Goal: Information Seeking & Learning: Learn about a topic

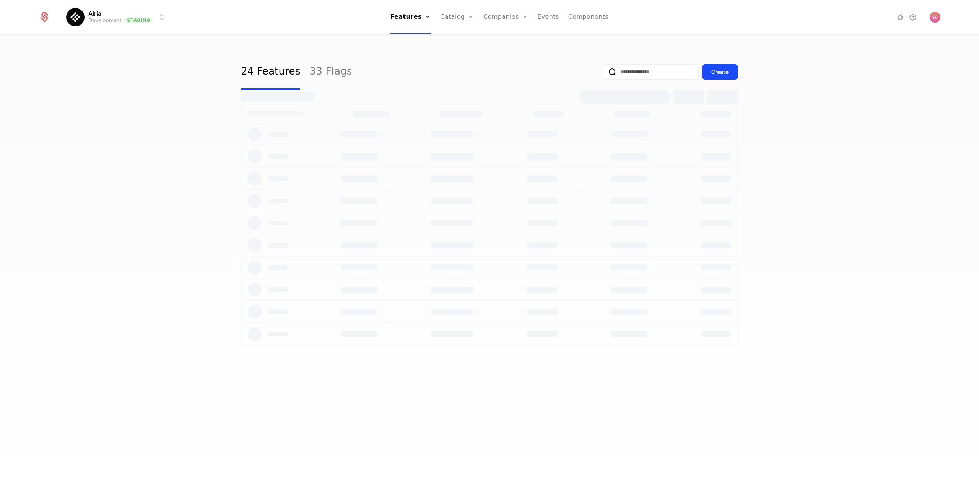
select select "***"
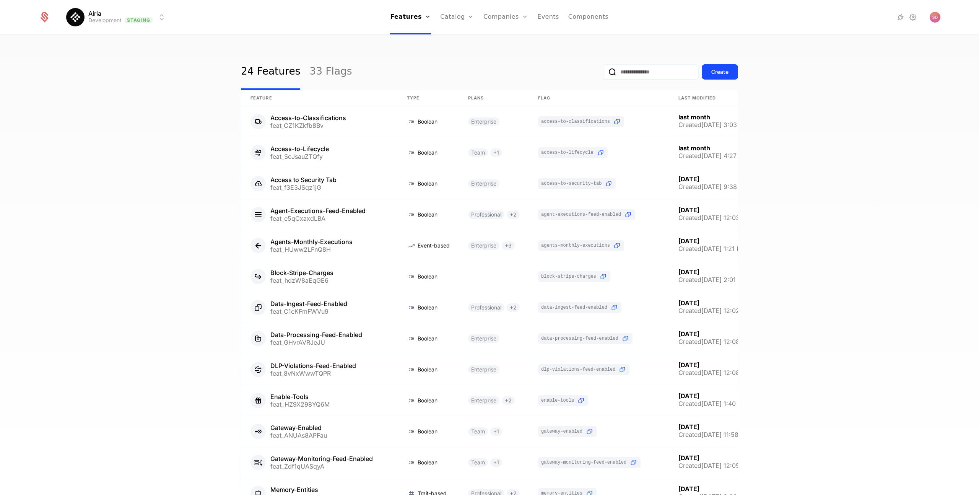
click at [114, 249] on div "24 Features 33 Flags Create Feature Type Plans Flag Last Modified Access-to-Cla…" at bounding box center [489, 268] width 979 height 464
click at [89, 208] on div "24 Features 33 Flags Create Feature Type Plans Flag Last Modified Access-to-Cla…" at bounding box center [489, 268] width 979 height 464
click at [140, 195] on div "24 Features 33 Flags Create Feature Type Plans Flag Last Modified Access-to-Cla…" at bounding box center [489, 268] width 979 height 464
click at [103, 15] on html "Airia Development Staging Features Features Flags Catalog Plans Add Ons Credits…" at bounding box center [489, 247] width 979 height 495
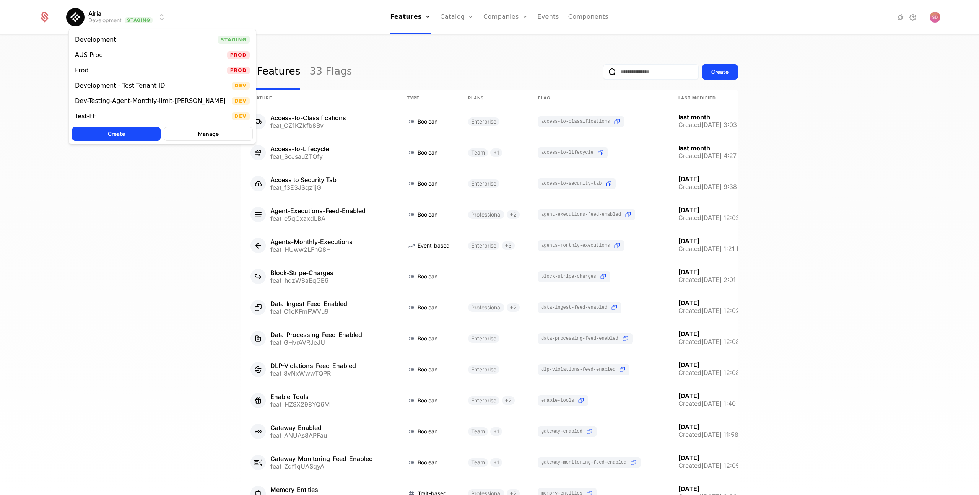
click at [95, 68] on div "Prod Prod" at bounding box center [162, 70] width 187 height 15
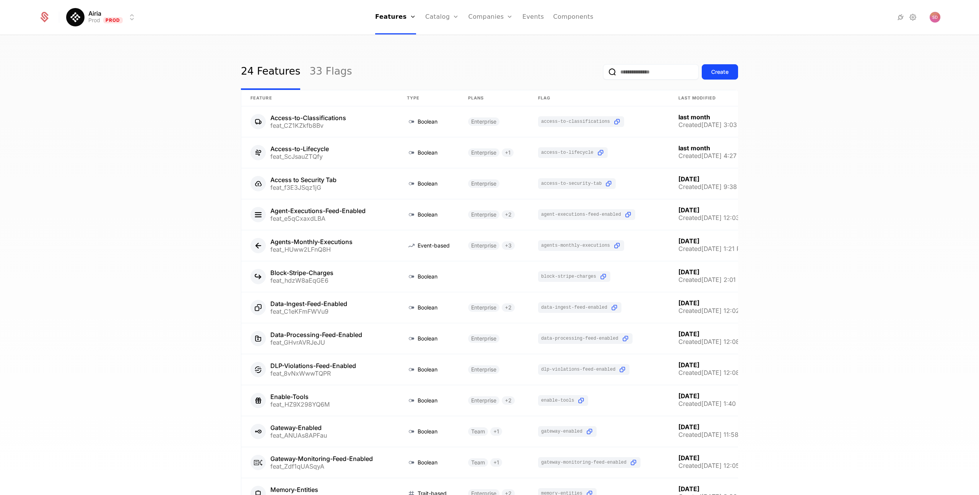
click at [477, 14] on link "Companies" at bounding box center [491, 17] width 45 height 34
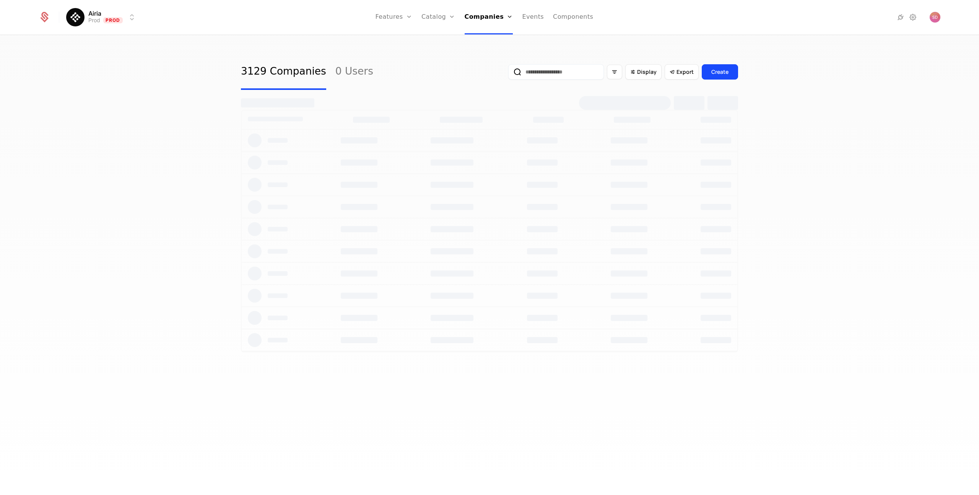
select select "***"
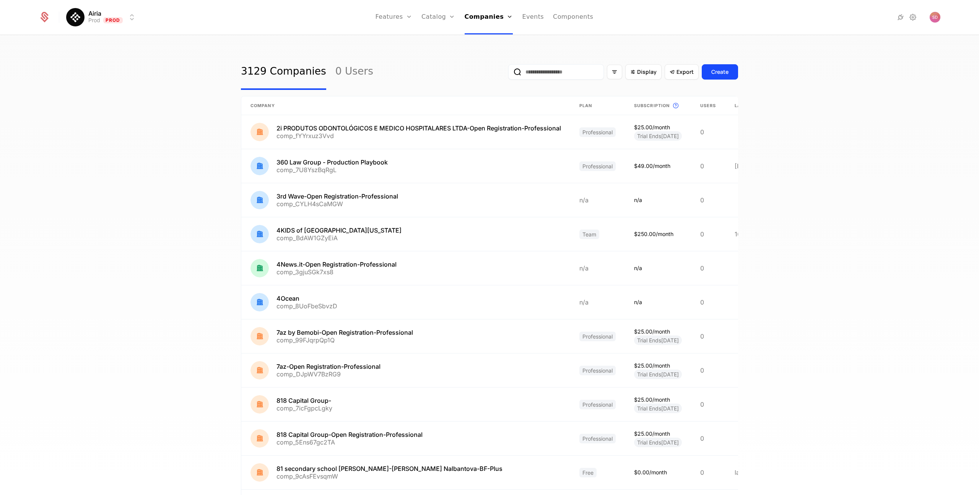
click at [48, 114] on div "3129 Companies 0 Users Display Export Create Company Plan Subscription This is …" at bounding box center [489, 268] width 979 height 464
click at [646, 75] on span "Display" at bounding box center [647, 72] width 20 height 8
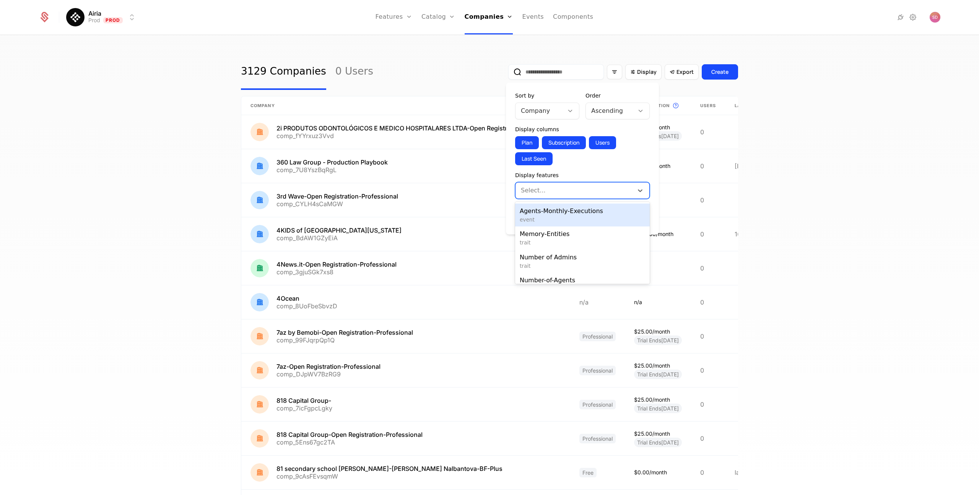
click at [560, 187] on div at bounding box center [574, 190] width 107 height 11
click at [563, 217] on span "event" at bounding box center [582, 220] width 125 height 8
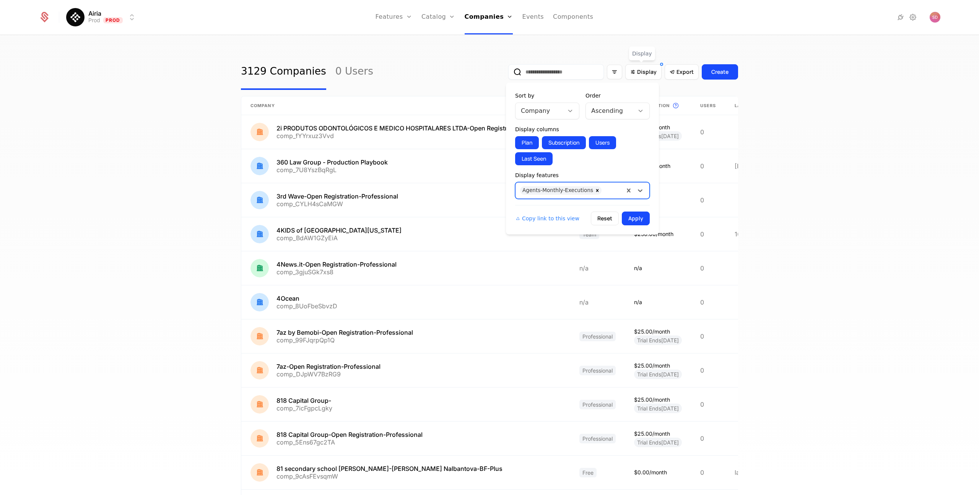
click at [639, 220] on button "Apply" at bounding box center [636, 219] width 28 height 14
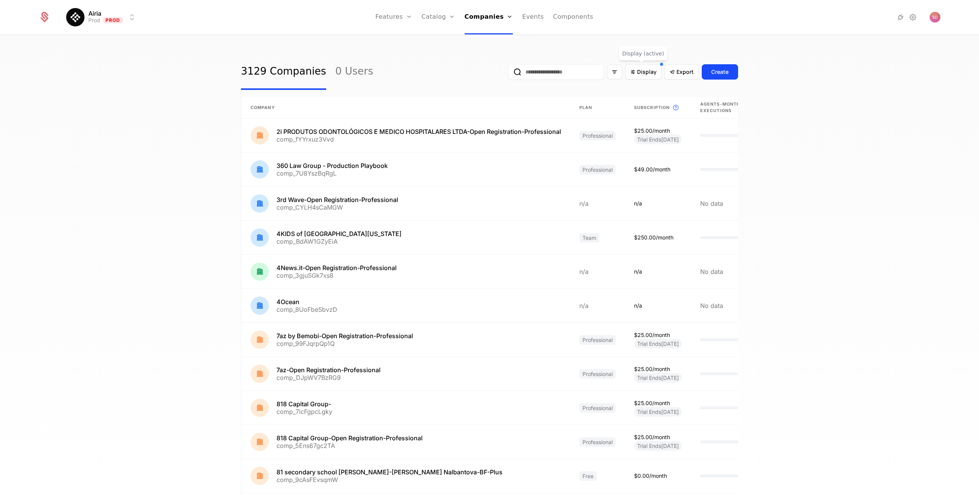
click at [842, 153] on div "3129 Companies 0 Users Display Export Create Company Plan Subscription This is …" at bounding box center [489, 268] width 979 height 464
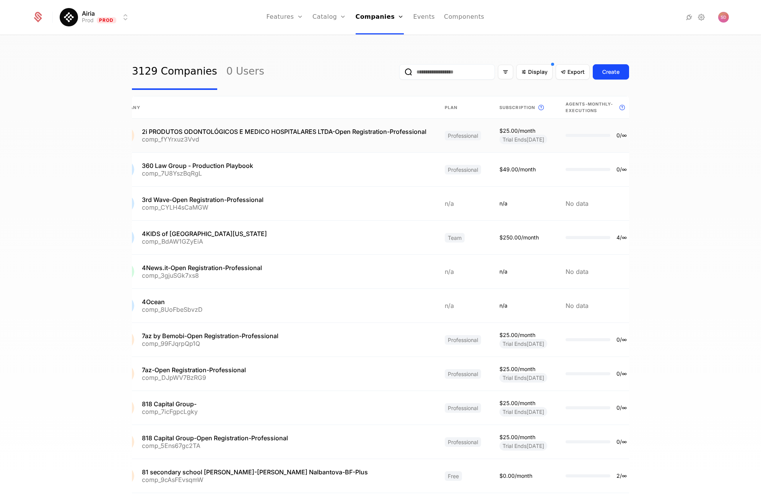
scroll to position [0, 30]
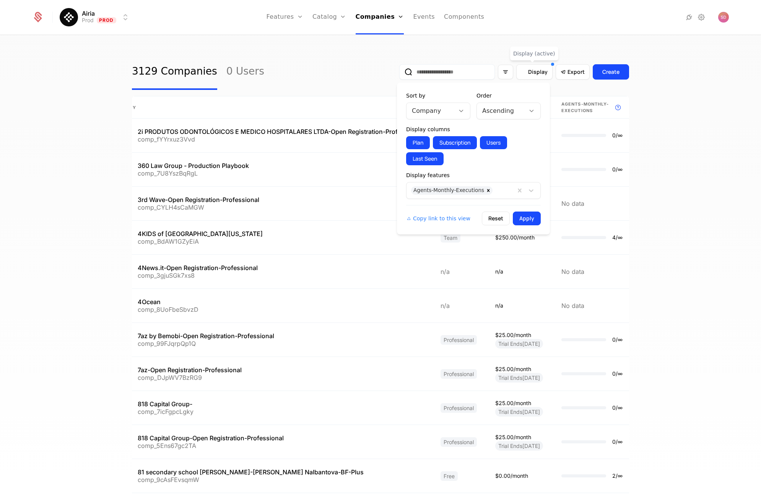
click at [538, 71] on span "Display" at bounding box center [538, 72] width 20 height 8
click at [524, 114] on div "Ascending" at bounding box center [501, 111] width 48 height 14
click at [498, 142] on div "Descending" at bounding box center [508, 143] width 55 height 7
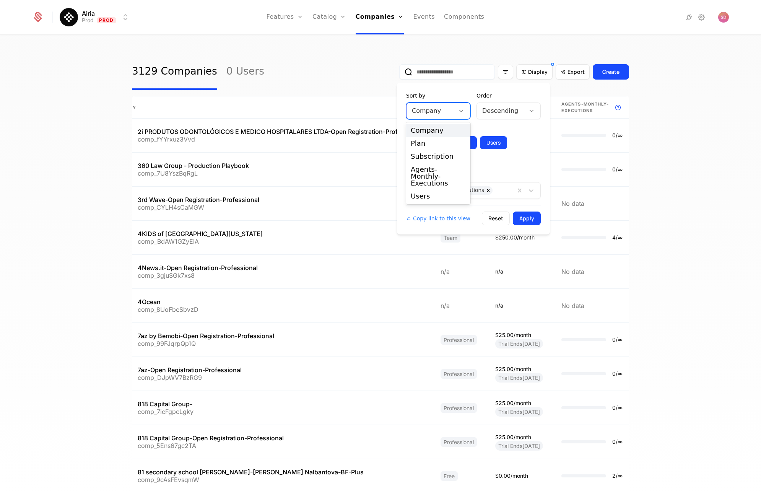
click at [461, 113] on icon at bounding box center [461, 111] width 7 height 7
click at [435, 173] on div "Agents-Monthly-Executions" at bounding box center [438, 176] width 55 height 21
click at [523, 219] on button "Apply" at bounding box center [527, 219] width 28 height 14
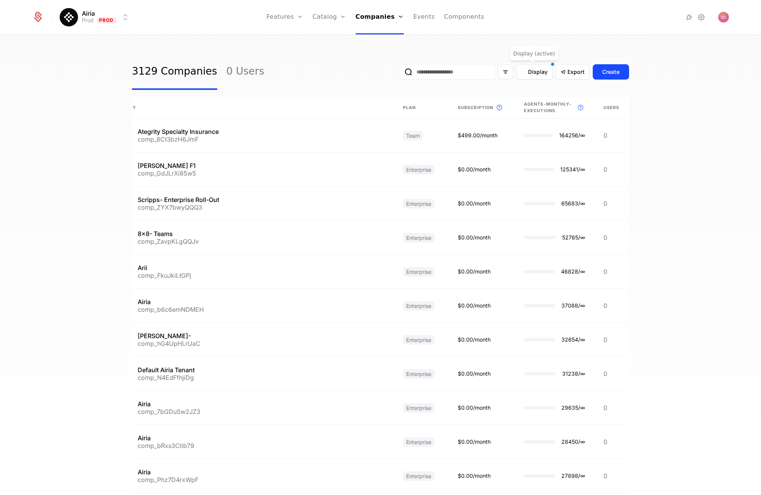
click at [533, 74] on span "Display" at bounding box center [538, 72] width 20 height 8
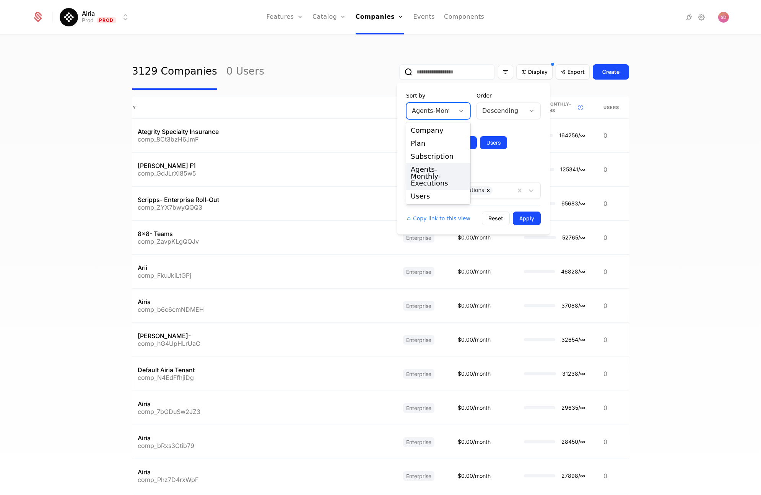
click at [456, 112] on div at bounding box center [461, 111] width 13 height 8
click at [458, 110] on icon at bounding box center [461, 111] width 7 height 7
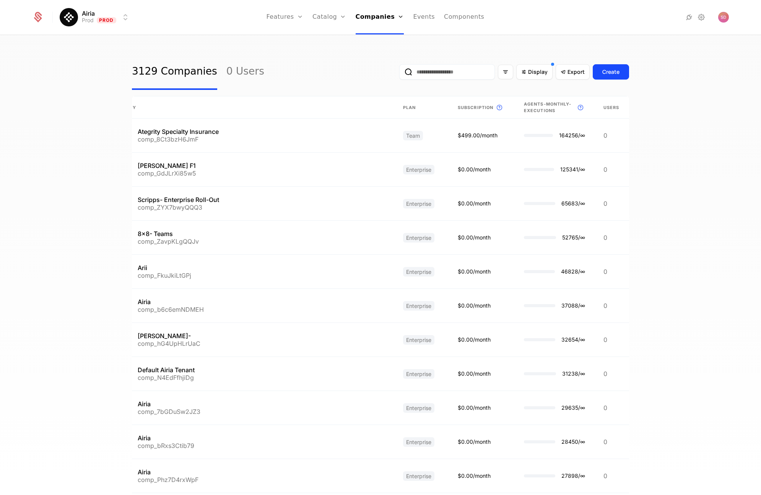
click at [36, 183] on div "3129 Companies 0 Users Display Export Create Company Plan Subscription This is …" at bounding box center [380, 268] width 761 height 464
click at [539, 72] on span "Display" at bounding box center [538, 72] width 20 height 8
click at [11, 168] on div "3129 Companies 0 Users Display Export Create Company Plan Subscription This is …" at bounding box center [380, 268] width 761 height 464
click at [40, 203] on div "3129 Companies 0 Users Display Export Create Company Plan Subscription This is …" at bounding box center [380, 268] width 761 height 464
click at [41, 200] on div "3129 Companies 0 Users Display Export Create Company Plan Subscription This is …" at bounding box center [380, 268] width 761 height 464
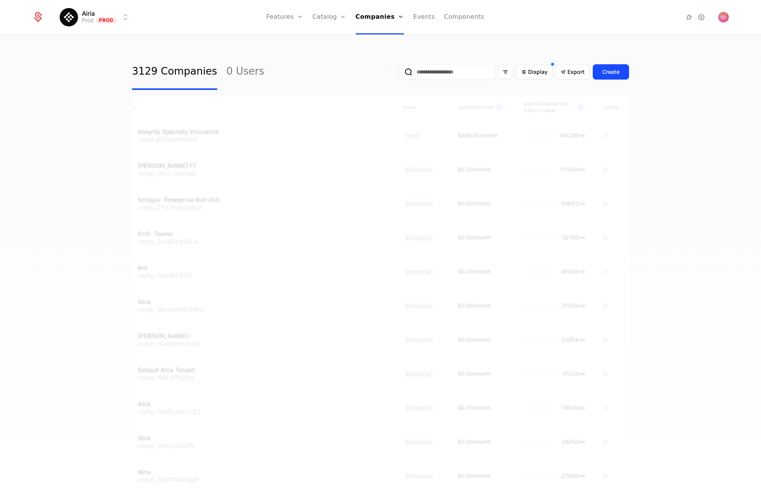
click at [48, 189] on div "3129 Companies 0 Users Display Export Create Company Plan Subscription This is …" at bounding box center [380, 268] width 761 height 464
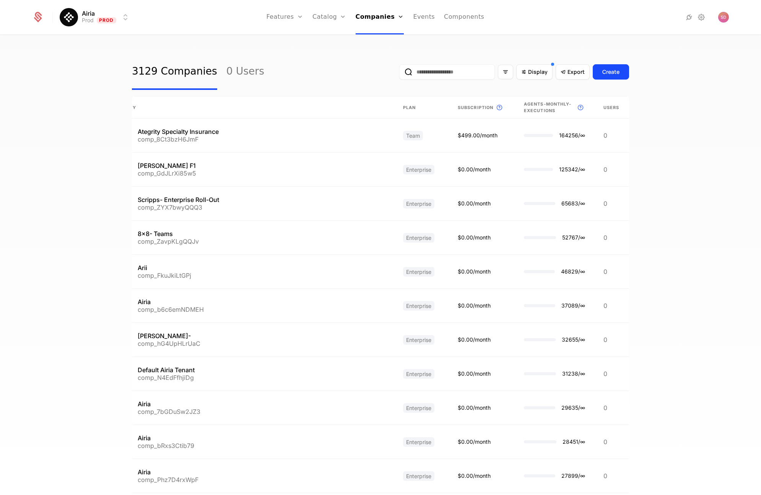
click at [75, 172] on div "3129 Companies 0 Users Display Export Create Company Plan Subscription This is …" at bounding box center [380, 268] width 761 height 464
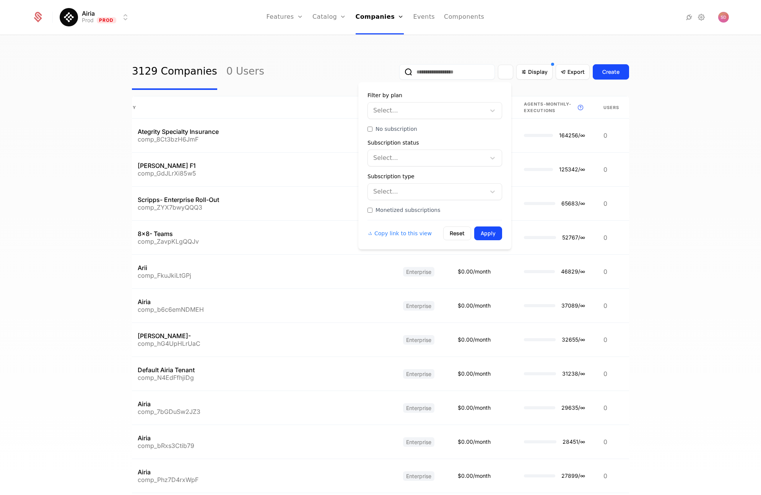
click at [509, 73] on div "Filter options" at bounding box center [505, 72] width 15 height 15
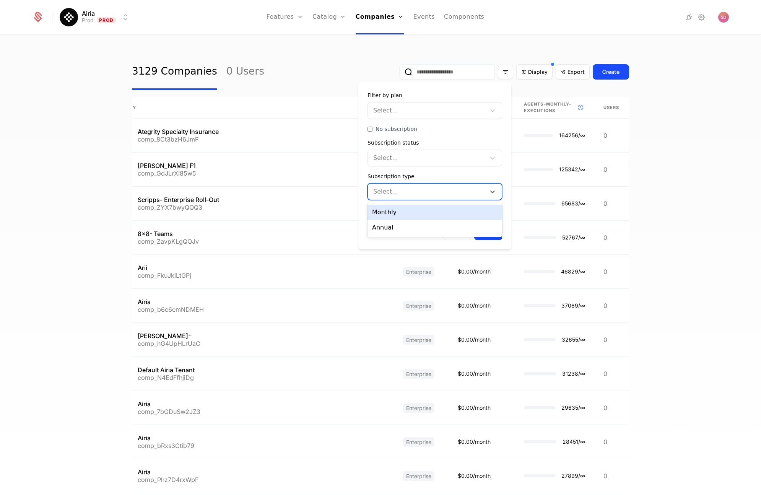
click at [438, 192] on div at bounding box center [426, 191] width 107 height 11
click at [456, 158] on div at bounding box center [426, 158] width 107 height 11
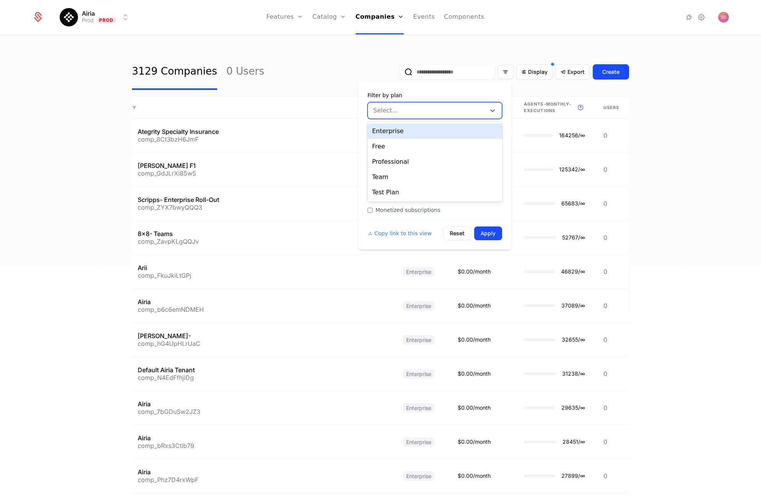
click at [455, 109] on div at bounding box center [426, 110] width 107 height 11
click at [401, 134] on div "Enterprise" at bounding box center [435, 131] width 135 height 15
click at [448, 113] on div at bounding box center [442, 110] width 58 height 11
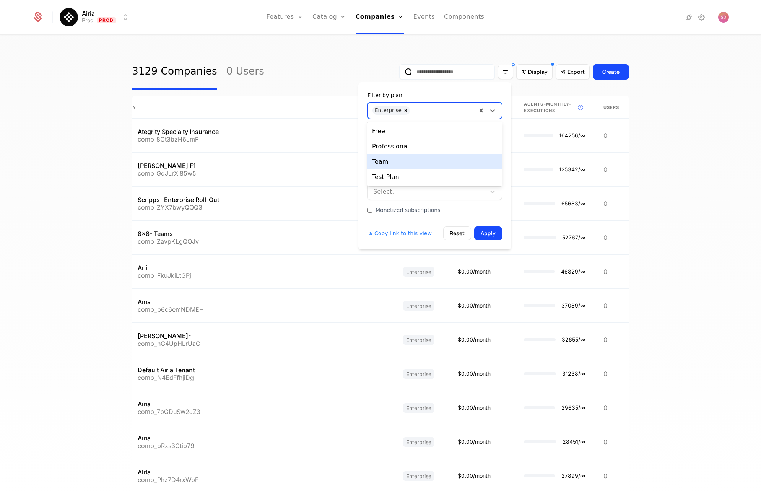
click at [399, 159] on div "Team" at bounding box center [435, 161] width 135 height 15
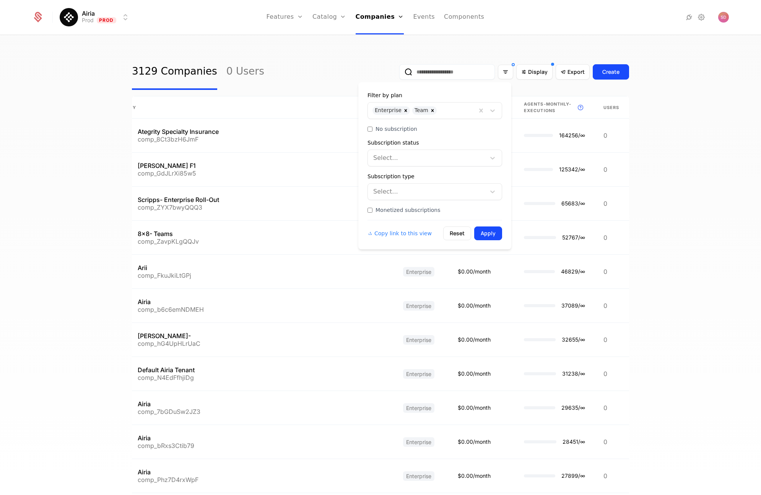
click at [486, 235] on button "Apply" at bounding box center [488, 233] width 28 height 14
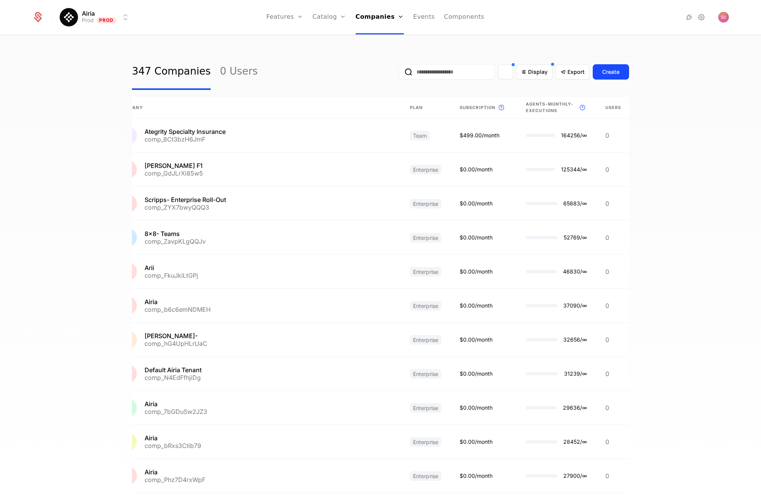
click at [506, 69] on icon "Filter options" at bounding box center [505, 71] width 7 height 7
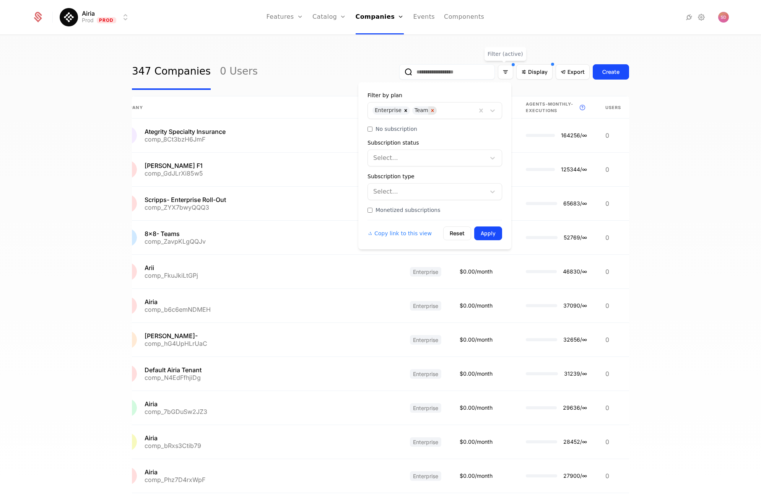
click at [430, 110] on icon "Remove Team" at bounding box center [432, 110] width 5 height 5
click at [482, 235] on button "Apply" at bounding box center [488, 233] width 28 height 14
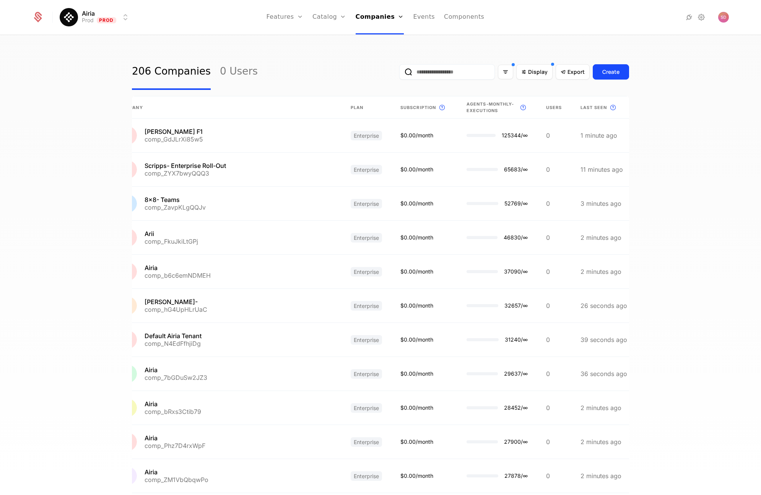
click at [18, 193] on div "206 Companies 0 Users Display Export Create Company Plan Subscription This is t…" at bounding box center [380, 268] width 761 height 464
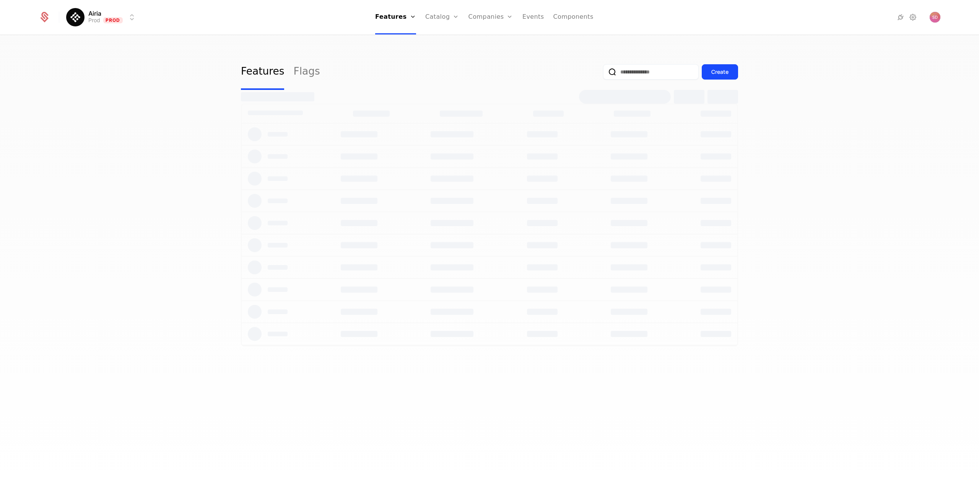
select select "***"
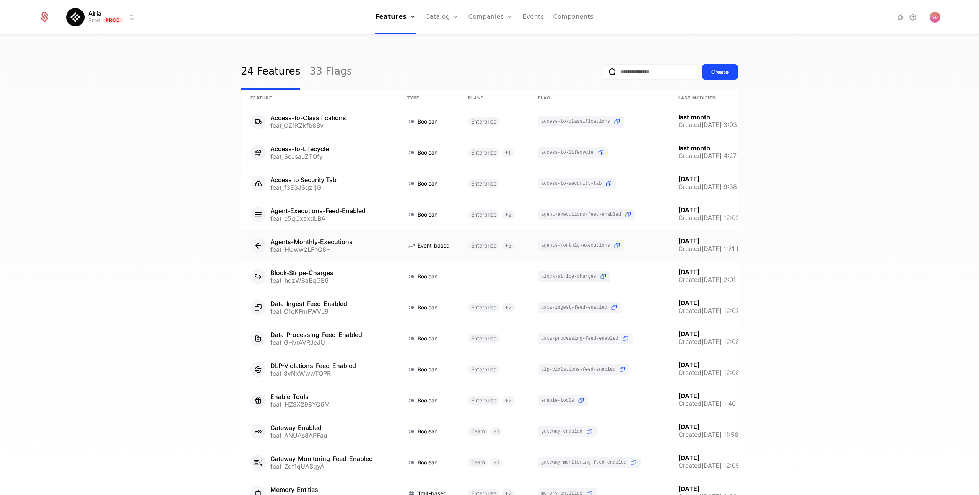
click at [319, 239] on link at bounding box center [319, 245] width 156 height 31
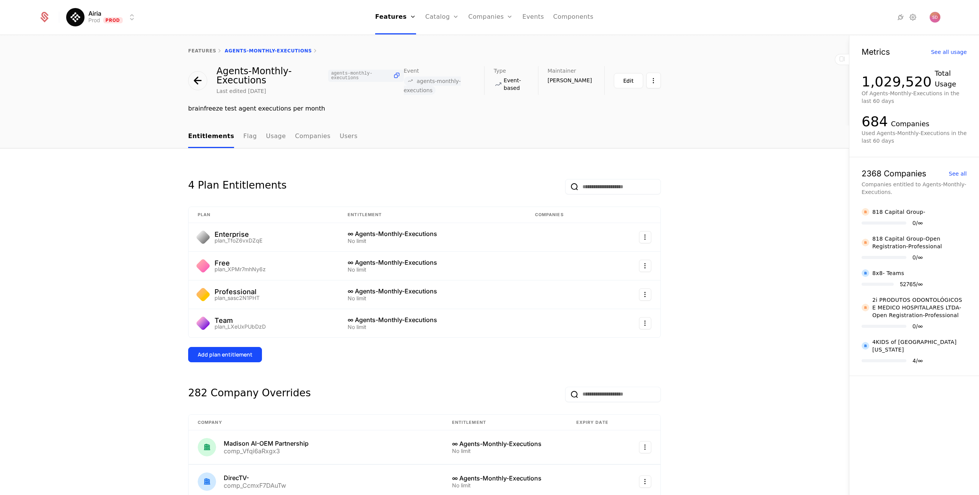
click at [685, 129] on div "Entitlements Flag Usage Companies Users" at bounding box center [424, 136] width 849 height 23
